Goal: Task Accomplishment & Management: Manage account settings

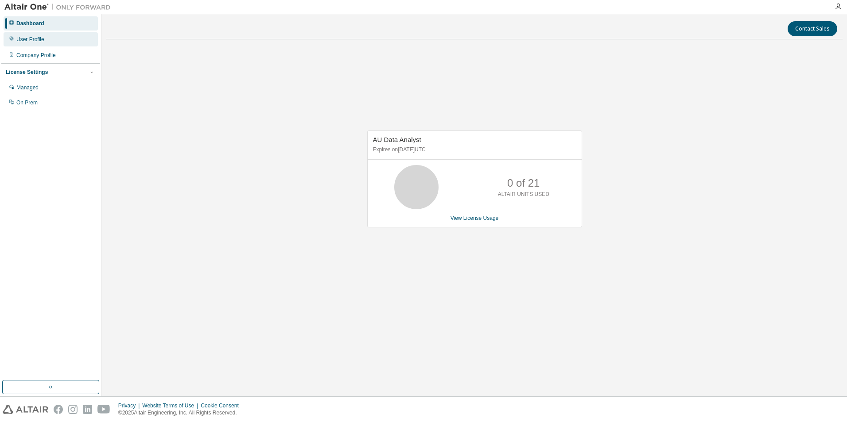
click at [35, 40] on div "User Profile" at bounding box center [30, 39] width 28 height 7
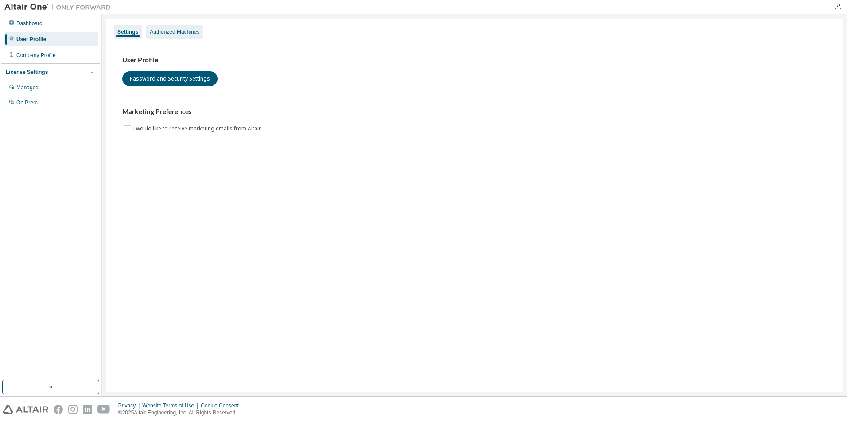
click at [177, 33] on div "Authorized Machines" at bounding box center [175, 31] width 50 height 7
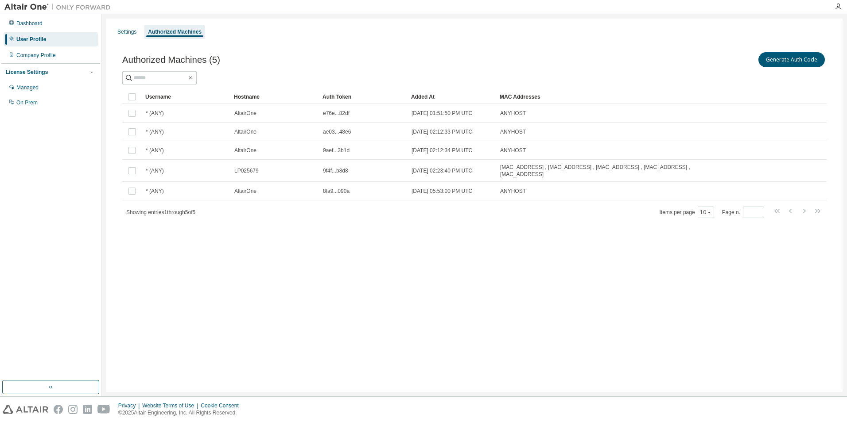
click at [168, 262] on div "Settings Authorized Machines Authorized Machines (5) Generate Auth Code Clear L…" at bounding box center [474, 206] width 736 height 374
click at [778, 62] on button "Generate Auth Code" at bounding box center [791, 59] width 66 height 15
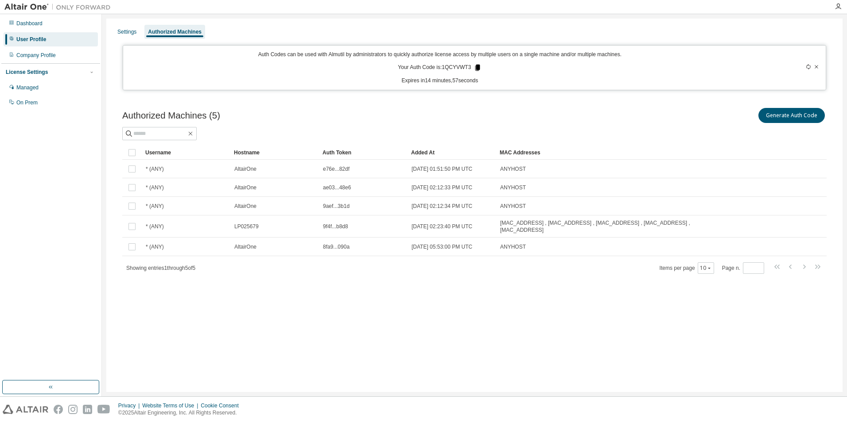
click at [476, 66] on icon at bounding box center [477, 68] width 5 height 6
click at [496, 364] on div "Settings Authorized Machines Auth Codes can be used with Almutil by administrat…" at bounding box center [474, 206] width 736 height 374
click at [437, 300] on div "Settings Authorized Machines Auth Codes can be used with Almutil by administrat…" at bounding box center [474, 206] width 736 height 374
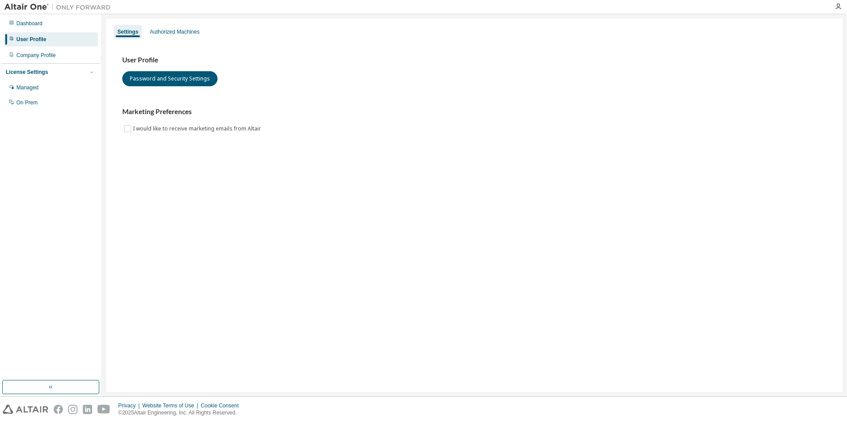
click at [754, 351] on div "Settings Authorized Machines User Profile Password and Security Settings Market…" at bounding box center [474, 206] width 736 height 374
click at [22, 20] on div "Dashboard" at bounding box center [29, 23] width 26 height 7
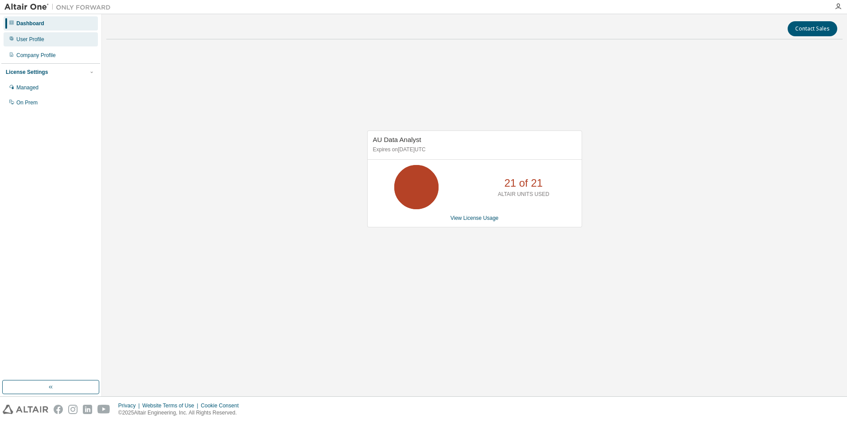
click at [26, 42] on div "User Profile" at bounding box center [30, 39] width 28 height 7
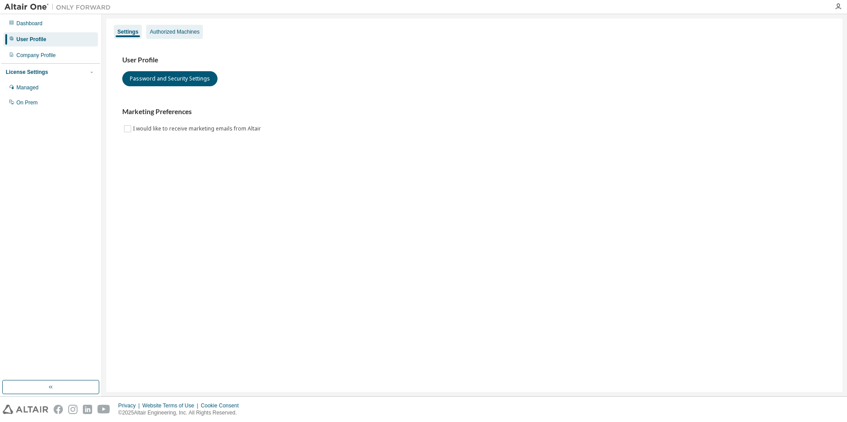
click at [173, 38] on div "Authorized Machines" at bounding box center [174, 32] width 57 height 14
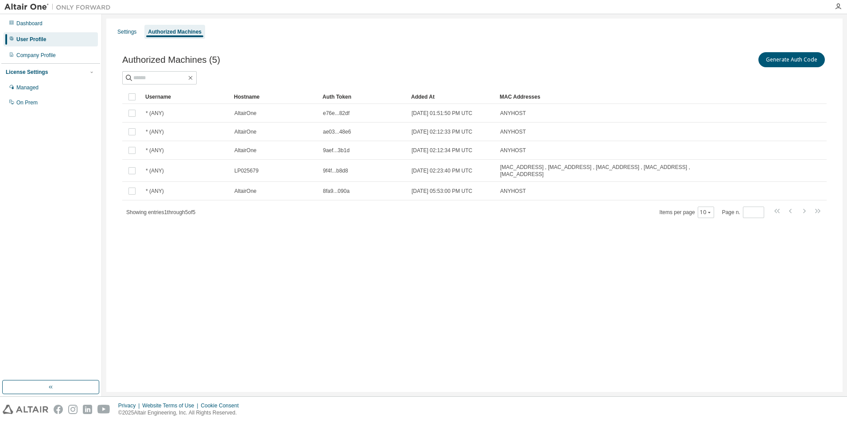
drag, startPoint x: 171, startPoint y: 203, endPoint x: 135, endPoint y: 284, distance: 88.2
click at [133, 290] on div "Settings Authorized Machines Authorized Machines (5) Generate Auth Code Clear L…" at bounding box center [474, 206] width 736 height 374
